Goal: Task Accomplishment & Management: Manage account settings

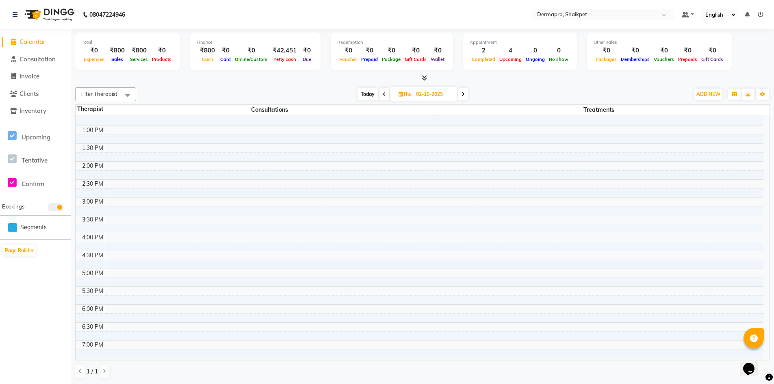
scroll to position [171, 0]
click at [384, 93] on icon at bounding box center [384, 94] width 3 height 5
type input "01-10-2025"
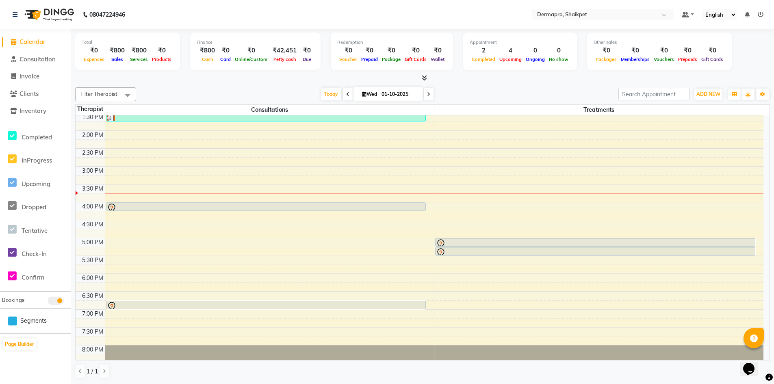
scroll to position [220, 0]
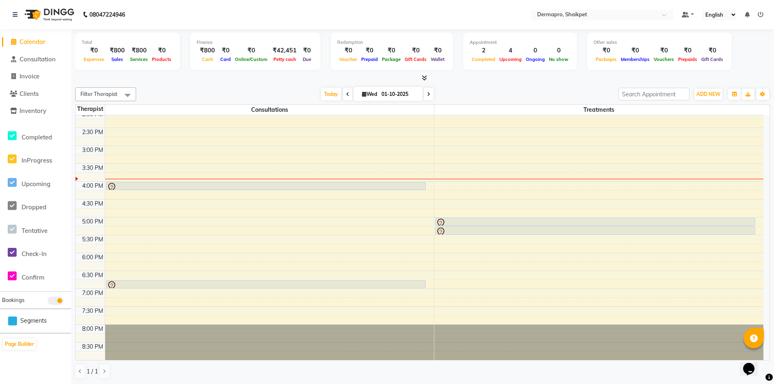
click at [301, 207] on div "8:00 AM 8:30 AM 9:00 AM 9:30 AM 10:00 AM 10:30 AM 11:00 AM 11:30 AM 12:00 PM 12…" at bounding box center [420, 128] width 688 height 464
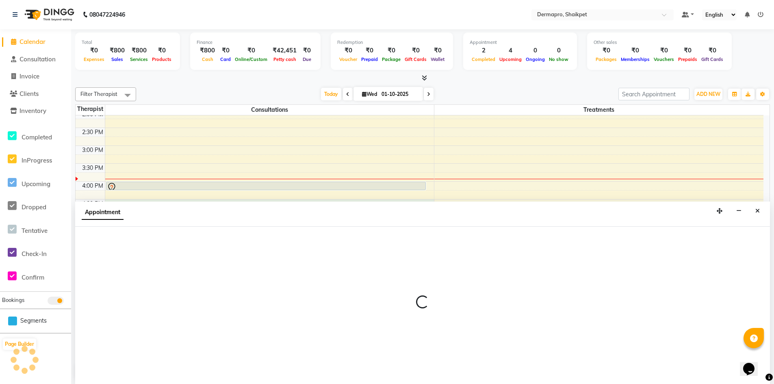
select select "43026"
select select "990"
select select "tentative"
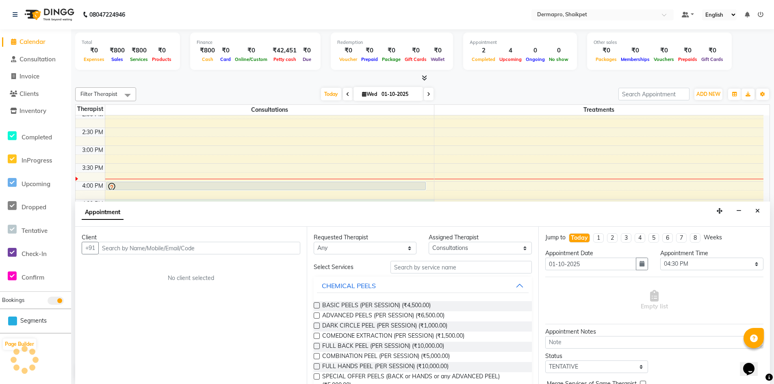
scroll to position [0, 0]
click at [755, 211] on icon "Close" at bounding box center [757, 211] width 4 height 6
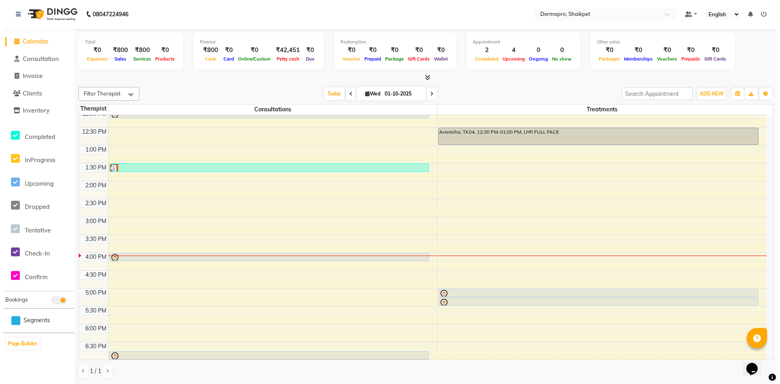
scroll to position [146, 0]
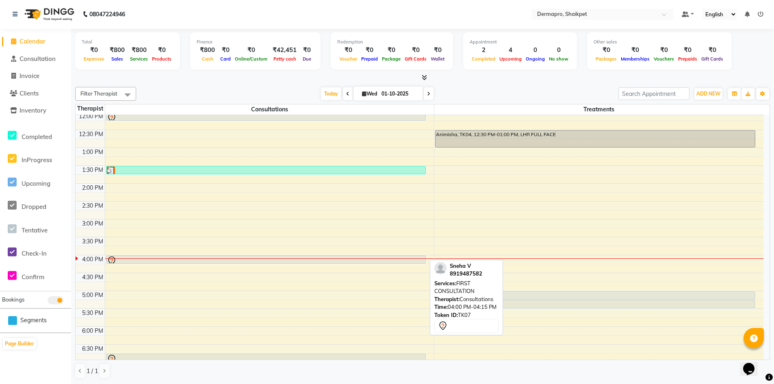
click at [292, 256] on div at bounding box center [266, 261] width 318 height 10
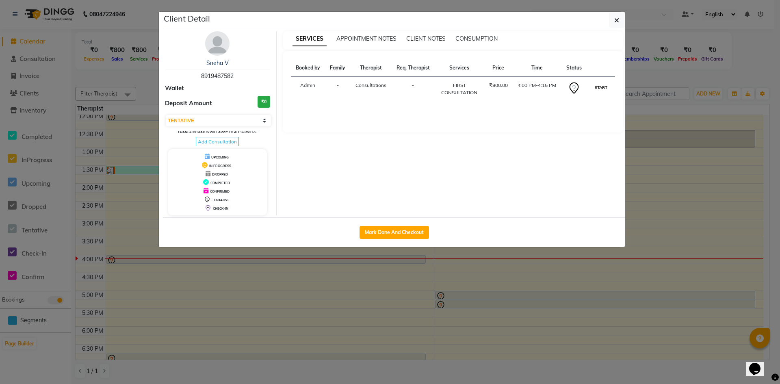
click at [601, 88] on button "START" at bounding box center [601, 87] width 17 height 10
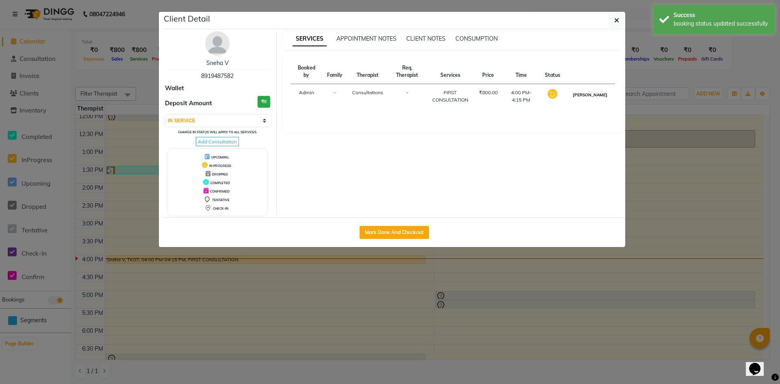
click at [596, 93] on button "[PERSON_NAME]" at bounding box center [590, 95] width 39 height 10
select select "3"
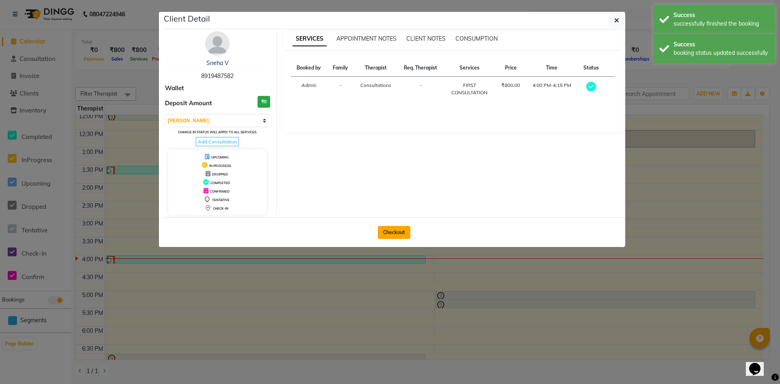
click at [398, 231] on button "Checkout" at bounding box center [394, 232] width 32 height 13
select select "5996"
select select "service"
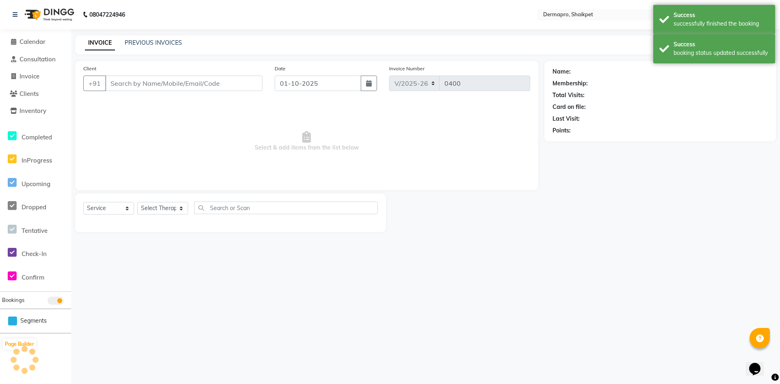
type input "89******82"
select select "43026"
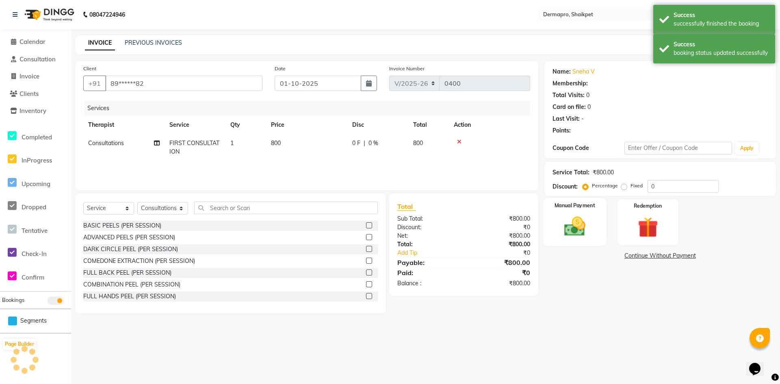
click at [570, 227] on img at bounding box center [574, 226] width 35 height 25
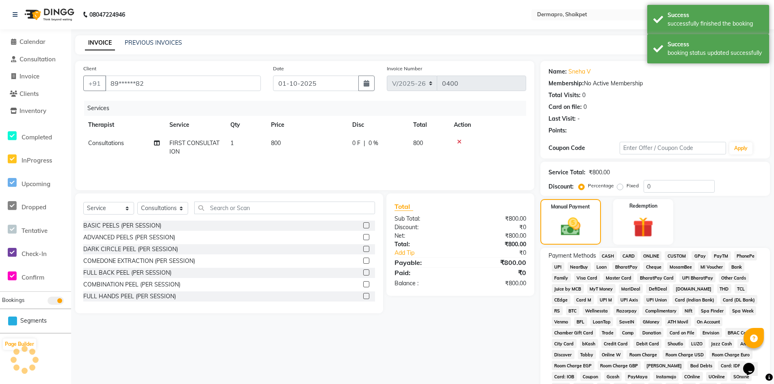
click at [609, 254] on span "CASH" at bounding box center [607, 255] width 17 height 9
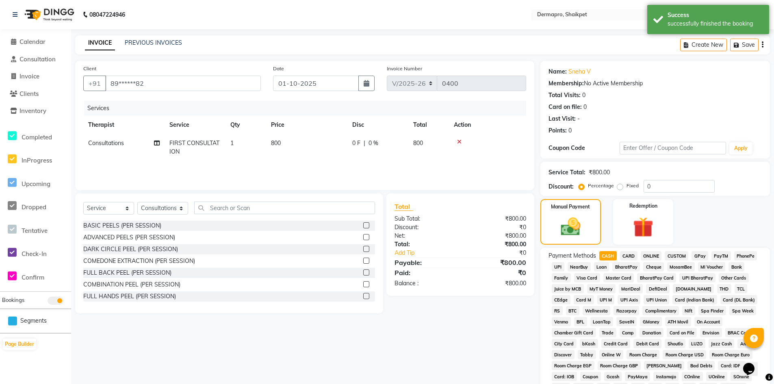
scroll to position [129, 0]
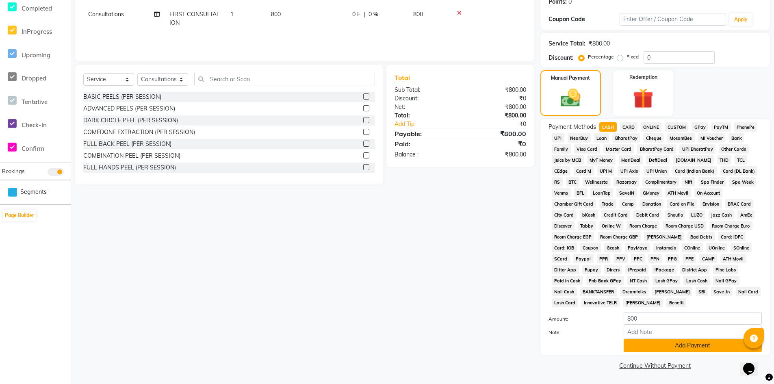
click at [686, 347] on button "Add Payment" at bounding box center [692, 345] width 138 height 13
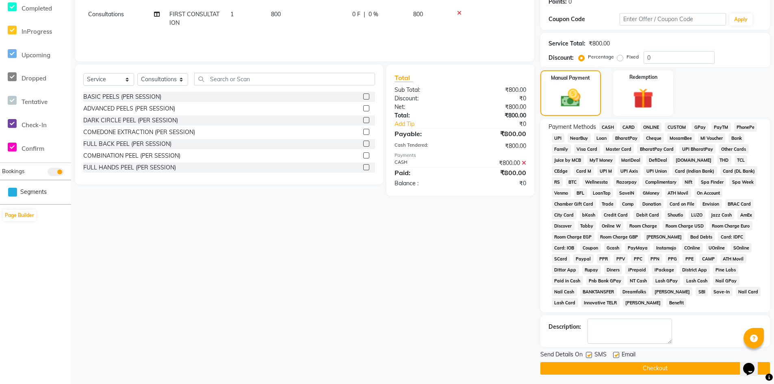
click at [661, 365] on button "Checkout" at bounding box center [654, 368] width 229 height 13
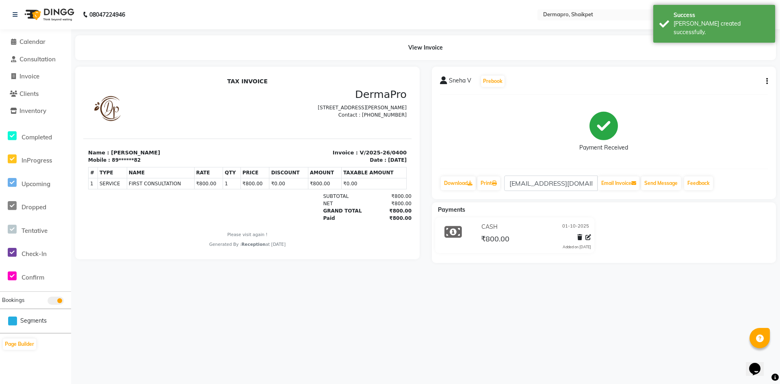
select select "service"
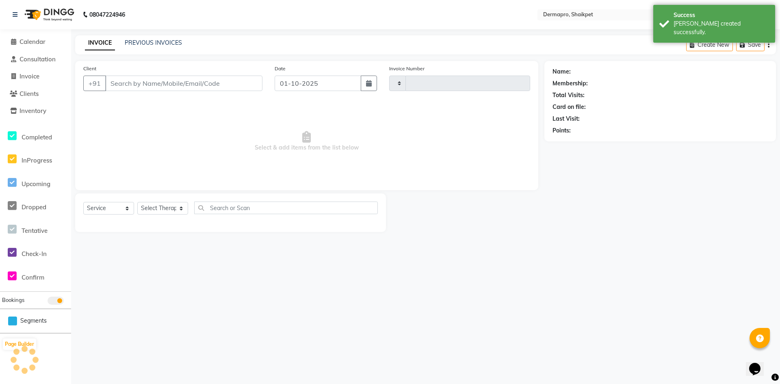
type input "0401"
select select "5996"
type input "89******82"
select select "43026"
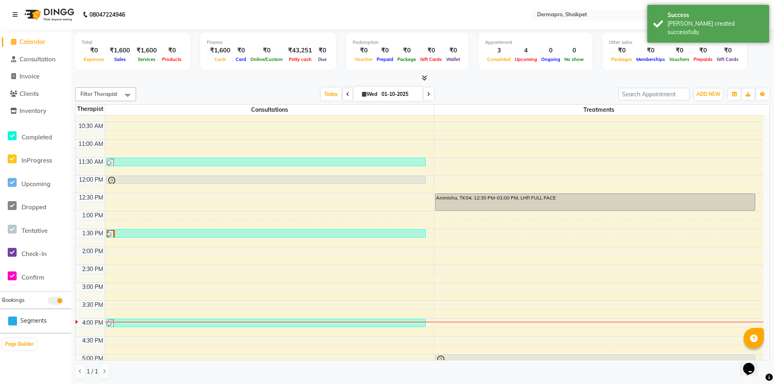
scroll to position [84, 0]
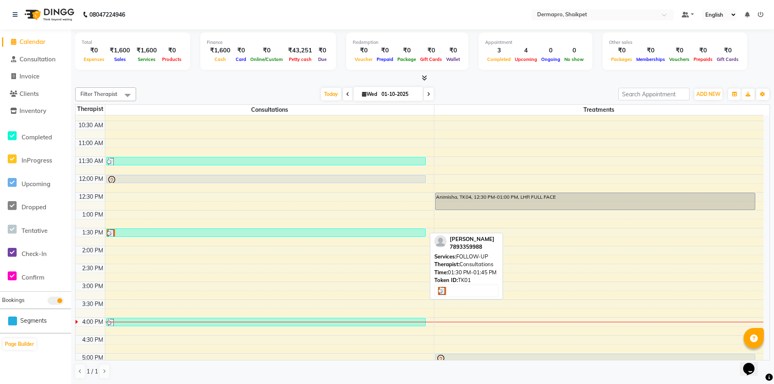
click at [336, 229] on div at bounding box center [266, 233] width 318 height 8
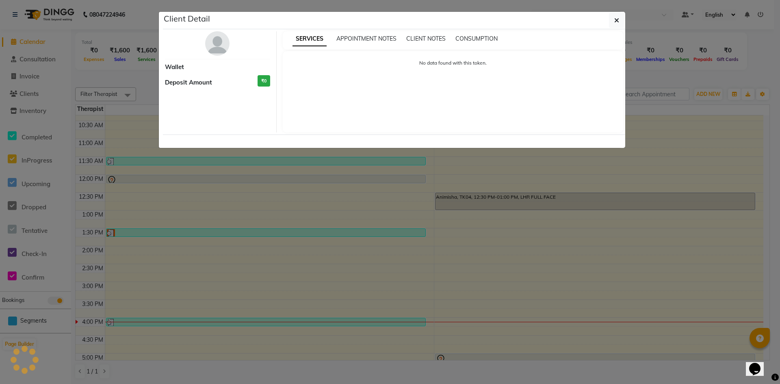
select select "3"
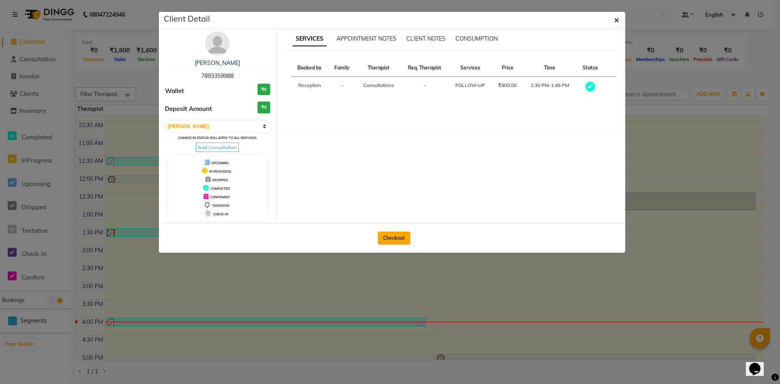
click at [390, 236] on button "Checkout" at bounding box center [394, 237] width 32 height 13
select select "5996"
select select "service"
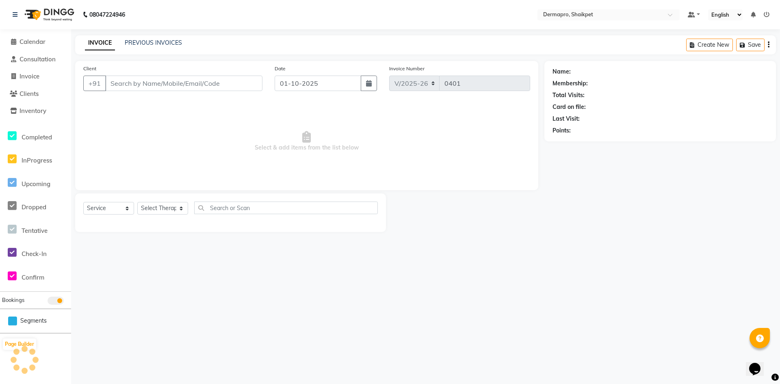
type input "78******88"
select select "43026"
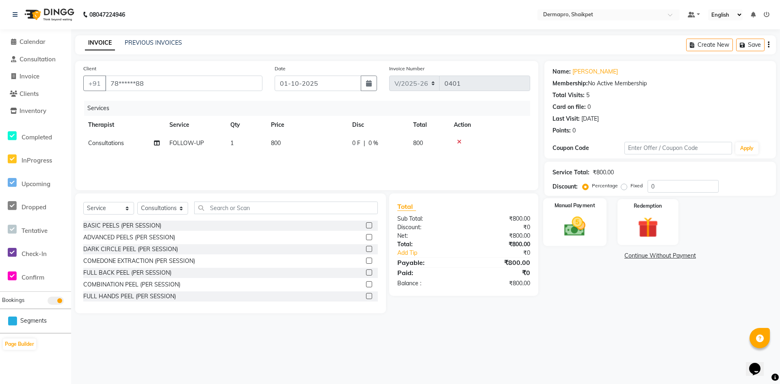
click at [565, 224] on img at bounding box center [574, 226] width 35 height 25
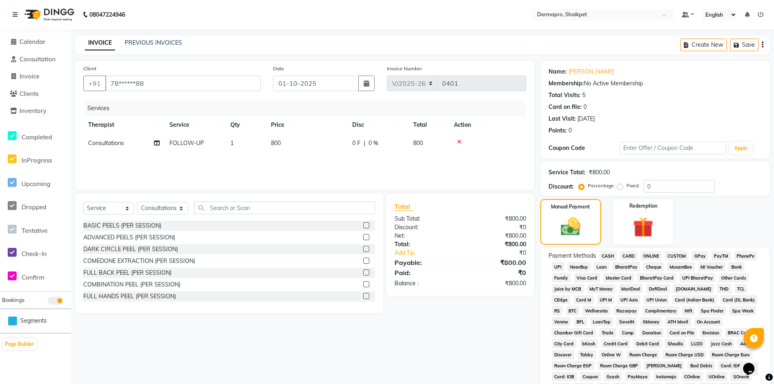
click at [605, 253] on span "CASH" at bounding box center [607, 255] width 17 height 9
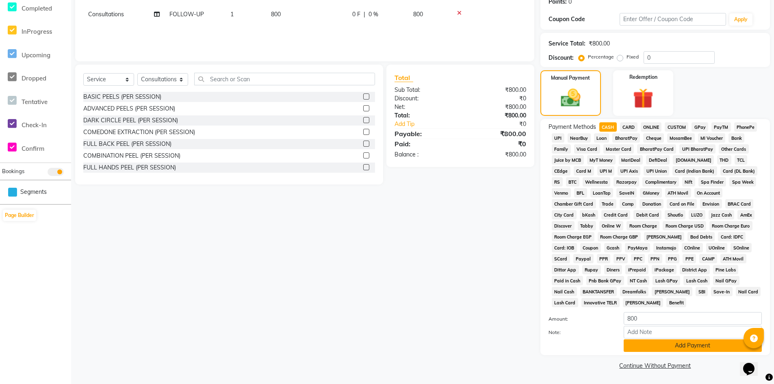
click at [697, 344] on button "Add Payment" at bounding box center [692, 345] width 138 height 13
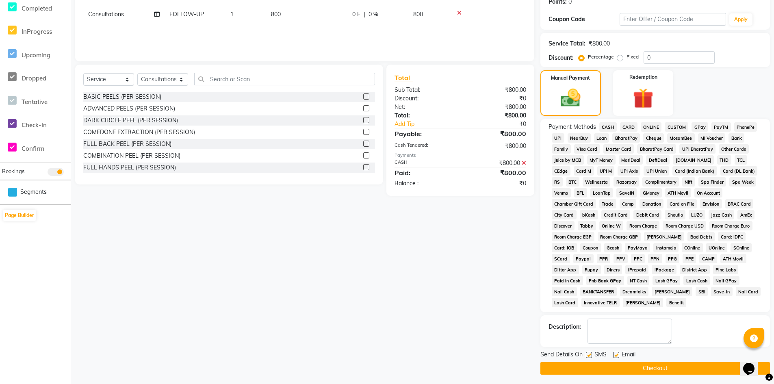
click at [669, 366] on button "Checkout" at bounding box center [654, 368] width 229 height 13
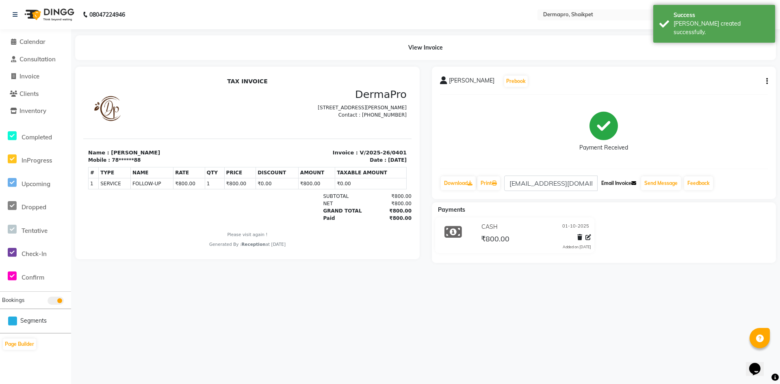
drag, startPoint x: 336, startPoint y: 43, endPoint x: 615, endPoint y: 182, distance: 311.7
click at [615, 182] on button "Email Invoice" at bounding box center [618, 183] width 41 height 14
select select "service"
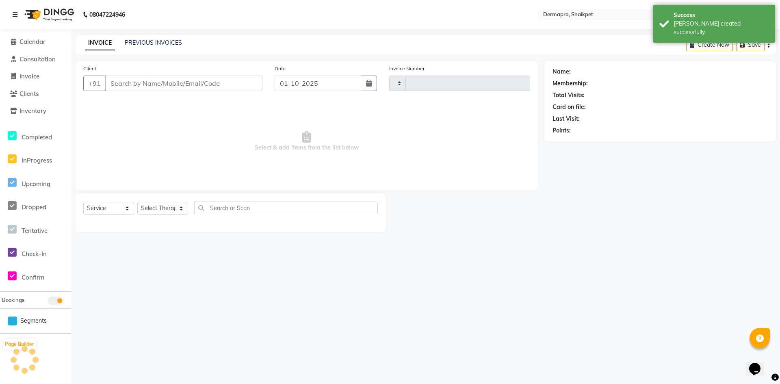
type input "0402"
select select "5996"
type input "78******88"
select select "43026"
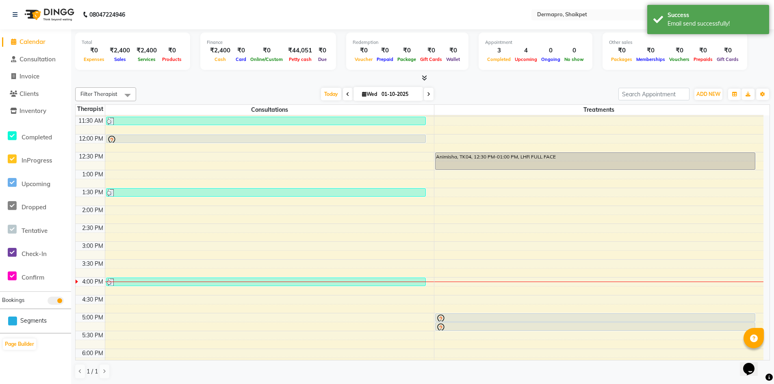
scroll to position [129, 0]
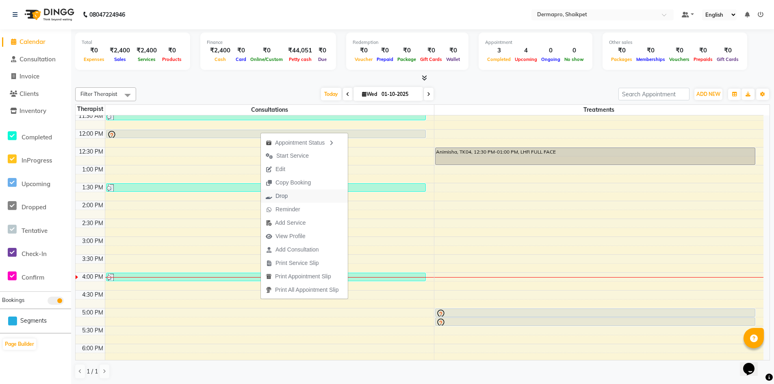
click at [290, 194] on span "Drop" at bounding box center [277, 195] width 32 height 13
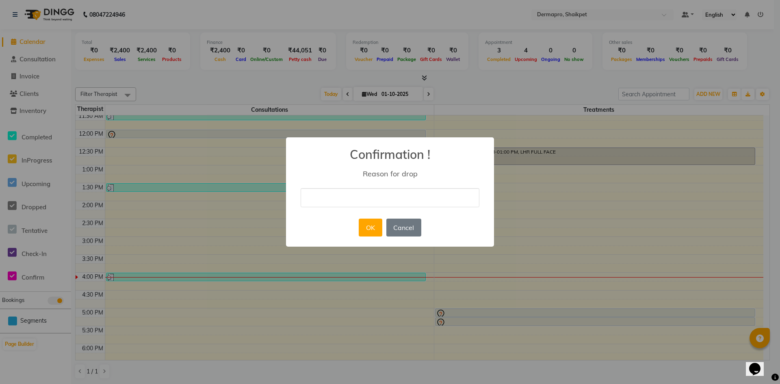
click at [361, 196] on input "text" at bounding box center [390, 197] width 179 height 19
type input "unable to come"
click at [367, 226] on button "OK" at bounding box center [370, 228] width 23 height 18
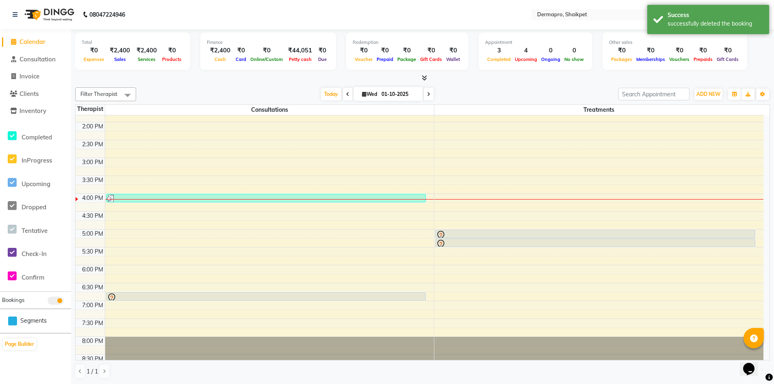
scroll to position [220, 0]
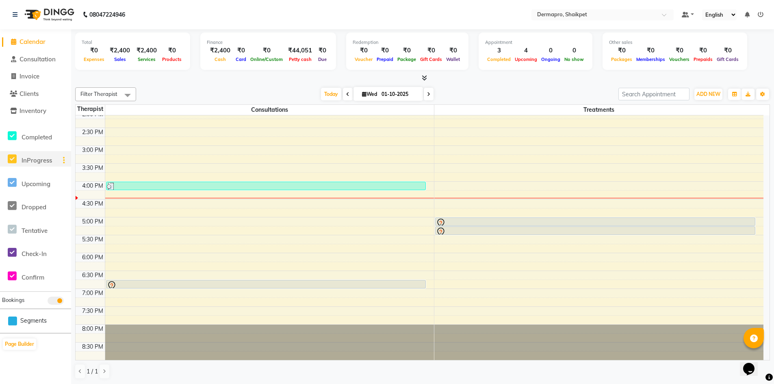
click at [517, 123] on div "8:00 AM 8:30 AM 9:00 AM 9:30 AM 10:00 AM 10:30 AM 11:00 AM 11:30 AM 12:00 PM 12…" at bounding box center [420, 128] width 688 height 464
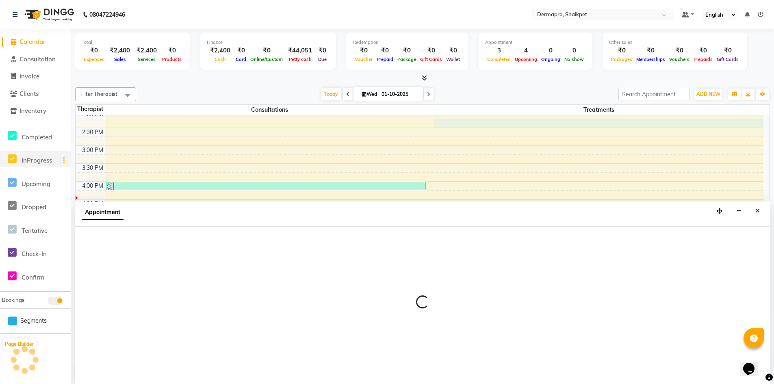
select select "43027"
select select "855"
select select "tentative"
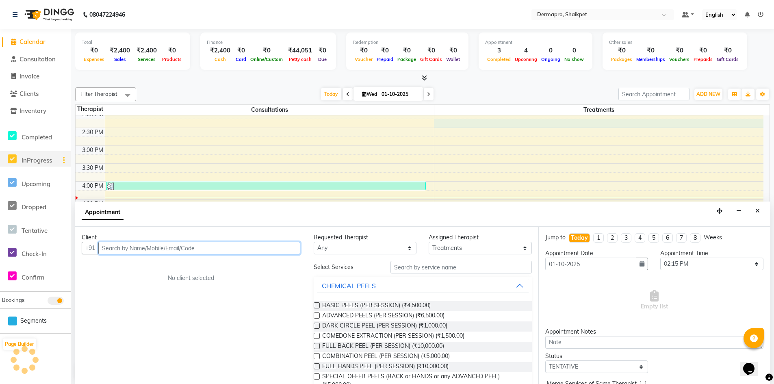
scroll to position [0, 0]
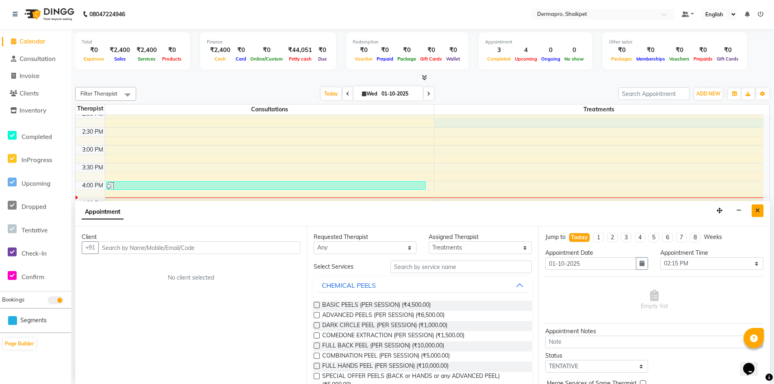
click at [758, 206] on button "Close" at bounding box center [757, 210] width 12 height 13
